Goal: Task Accomplishment & Management: Use online tool/utility

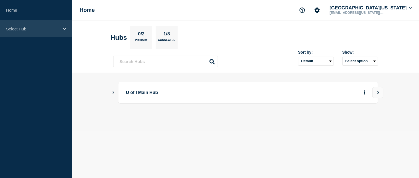
click at [52, 30] on p "Select Hub" at bounding box center [32, 29] width 53 height 5
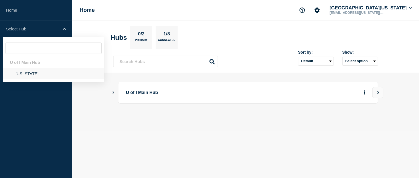
click at [26, 73] on li "[US_STATE]" at bounding box center [54, 73] width 102 height 11
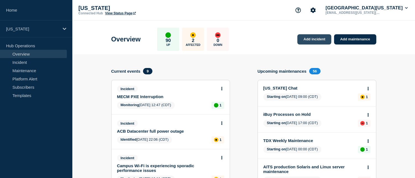
click at [314, 38] on link "Add incident" at bounding box center [314, 39] width 34 height 10
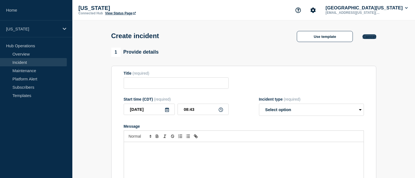
click at [373, 37] on button "Cancel" at bounding box center [370, 36] width 14 height 5
